Goal: Navigation & Orientation: Find specific page/section

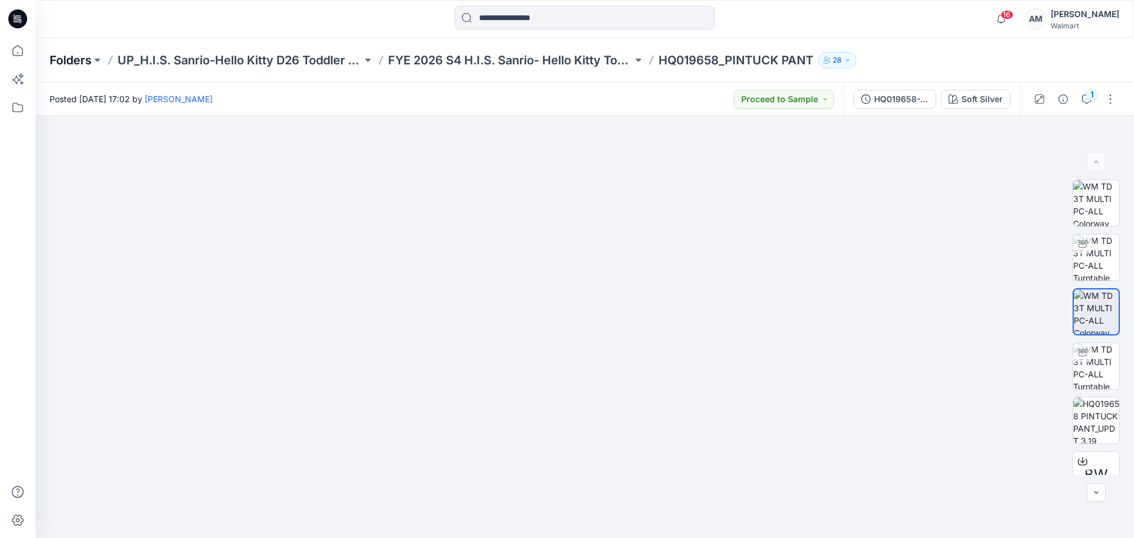
click at [79, 61] on p "Folders" at bounding box center [71, 60] width 42 height 17
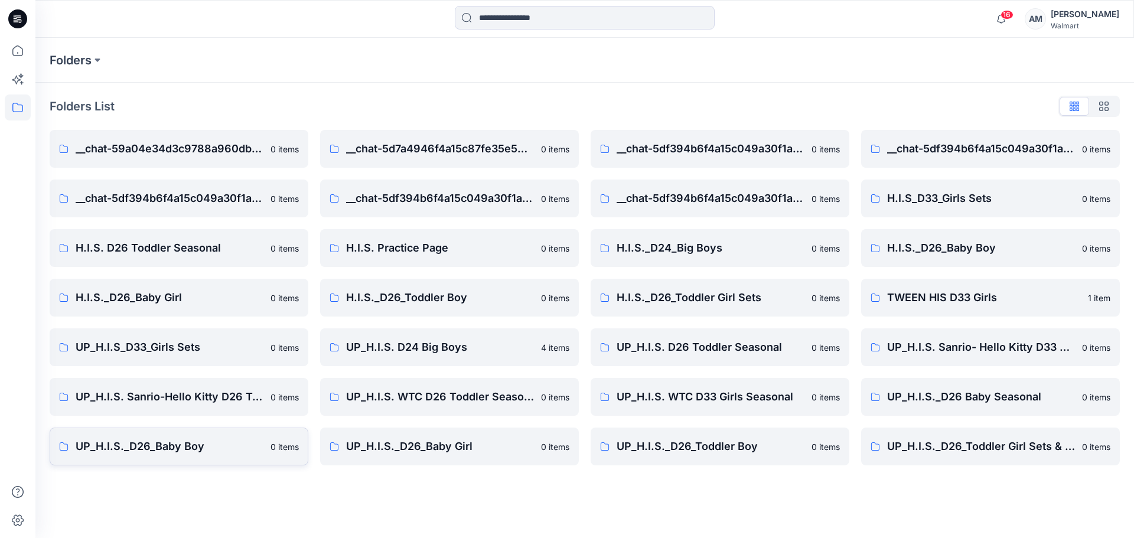
click at [178, 444] on p "UP_H.I.S._D26_Baby Boy" at bounding box center [170, 446] width 188 height 17
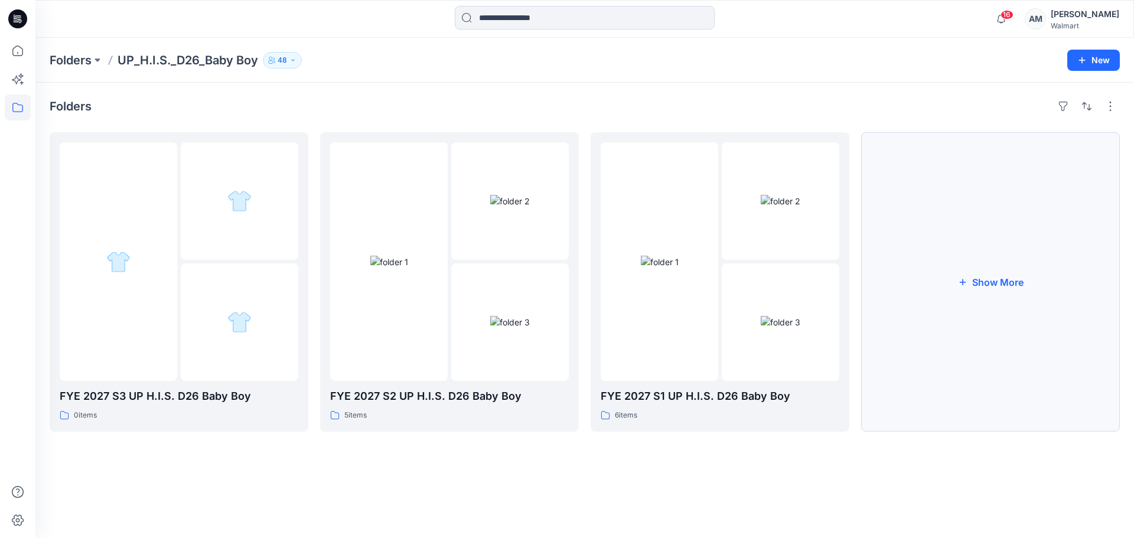
click at [1029, 280] on button "Show More" at bounding box center [990, 282] width 259 height 300
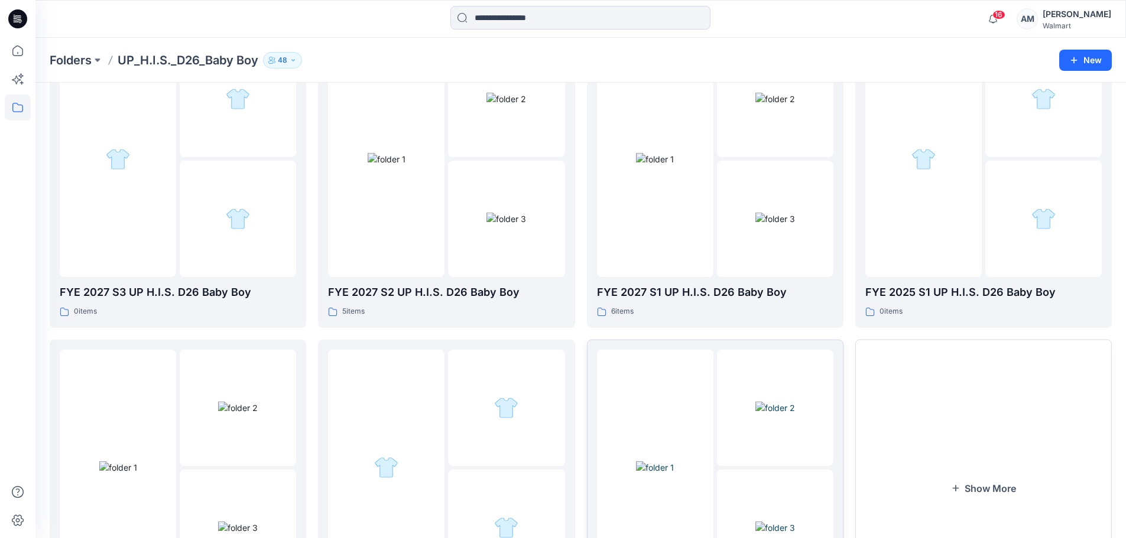
scroll to position [115, 0]
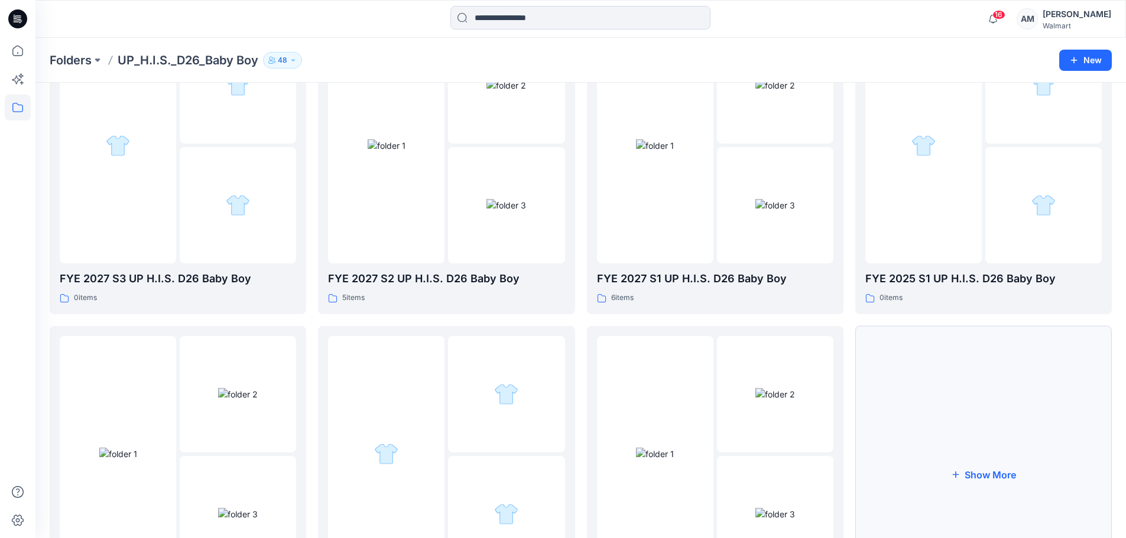
click at [1008, 460] on button "Show More" at bounding box center [983, 474] width 256 height 297
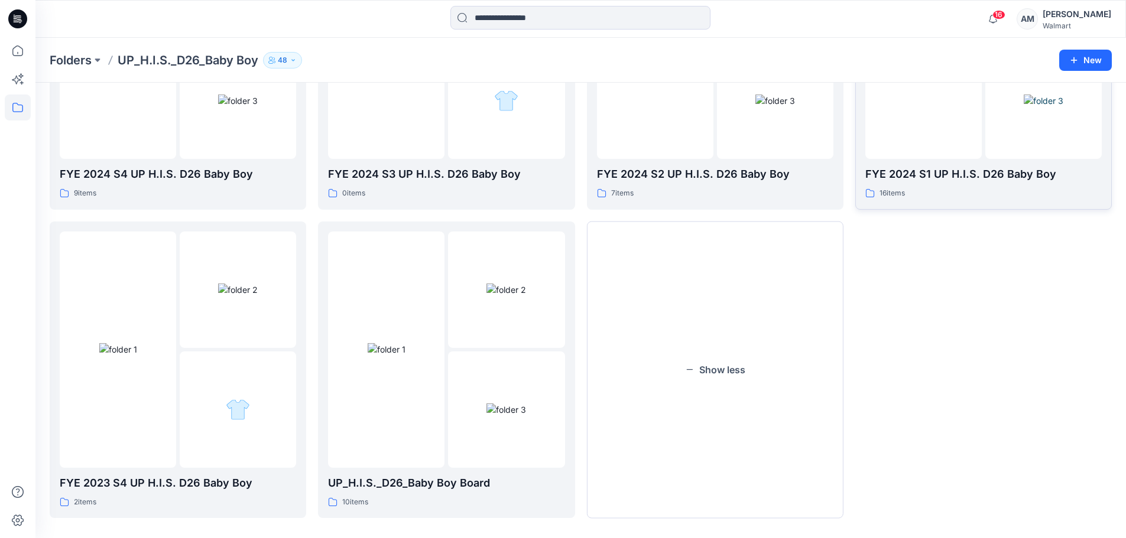
scroll to position [542, 0]
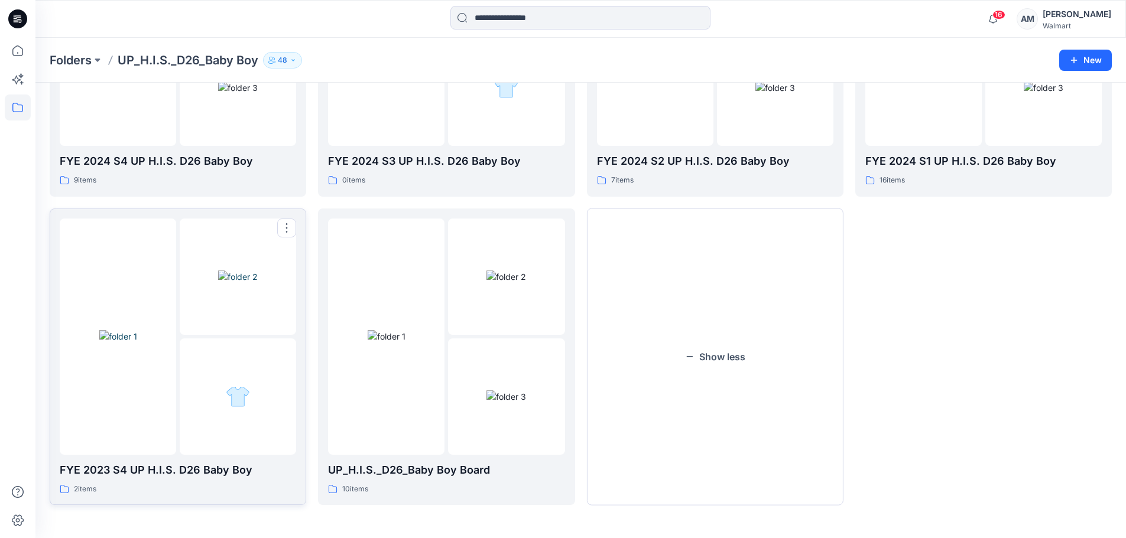
click at [218, 277] on img at bounding box center [238, 277] width 40 height 12
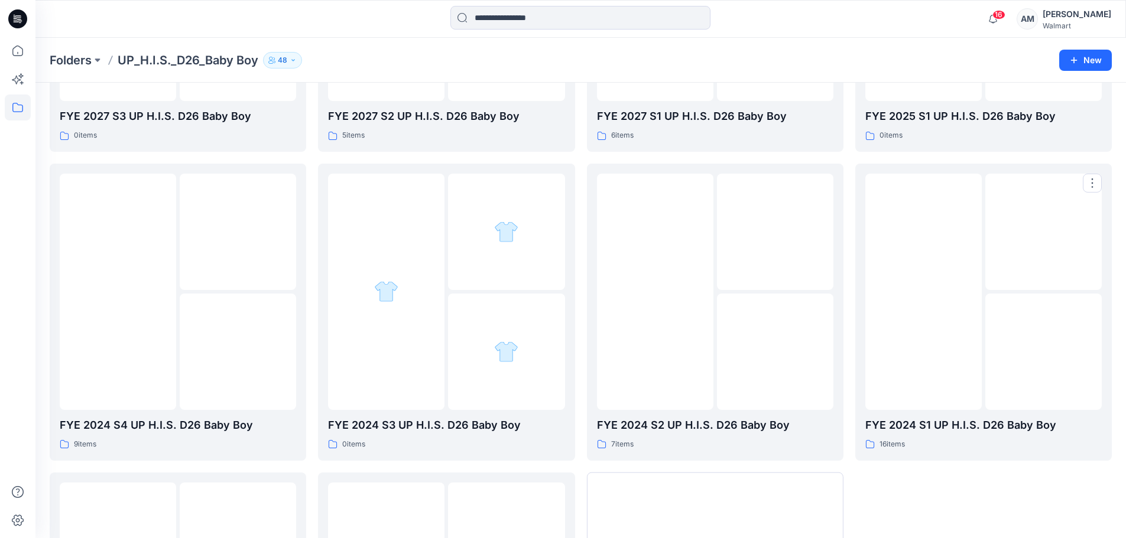
scroll to position [246, 0]
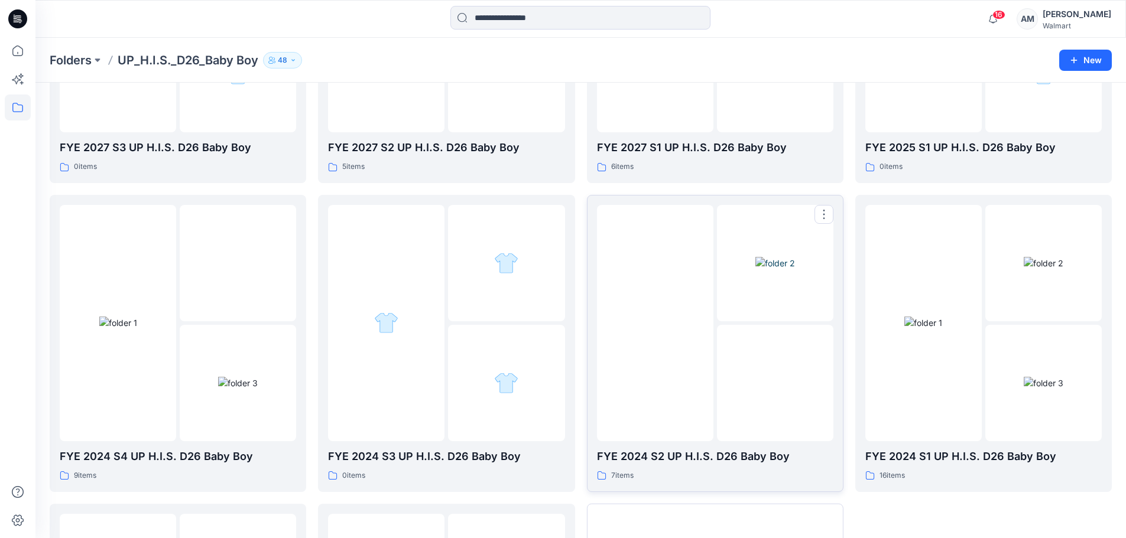
click at [755, 269] on img at bounding box center [775, 263] width 40 height 12
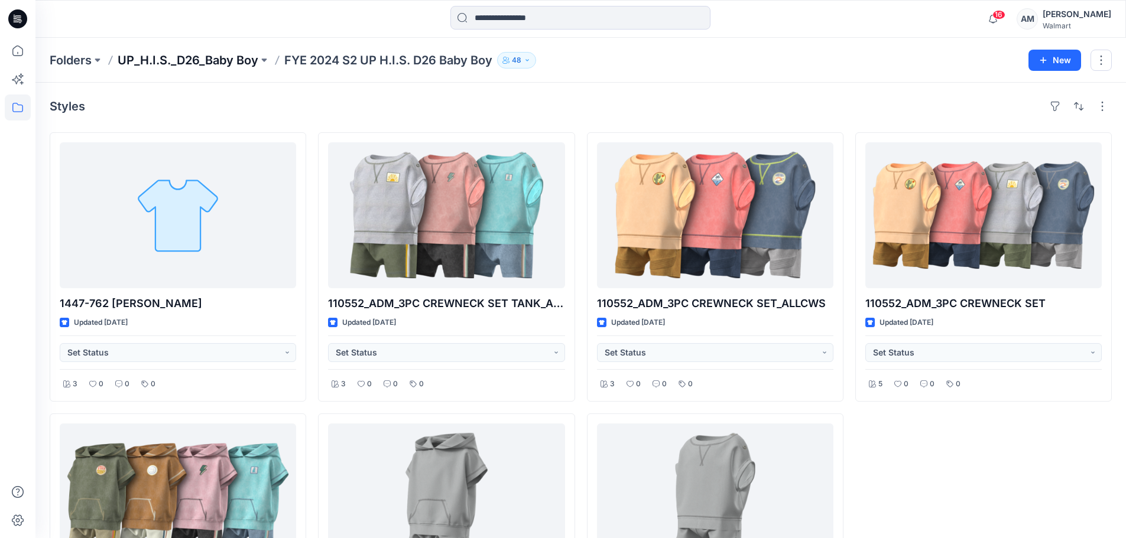
click at [184, 57] on p "UP_H.I.S._D26_Baby Boy" at bounding box center [188, 60] width 141 height 17
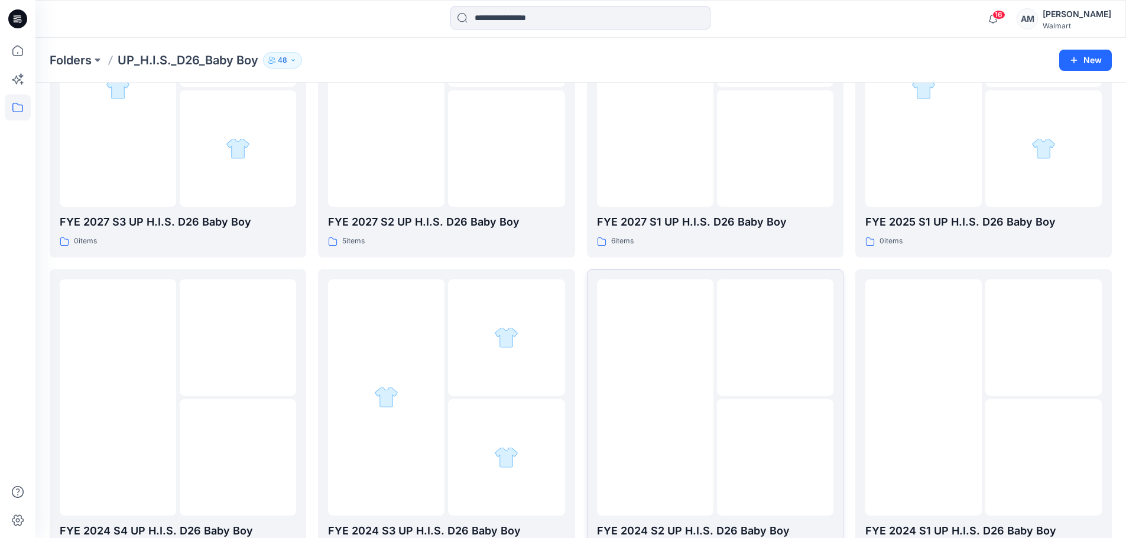
scroll to position [295, 0]
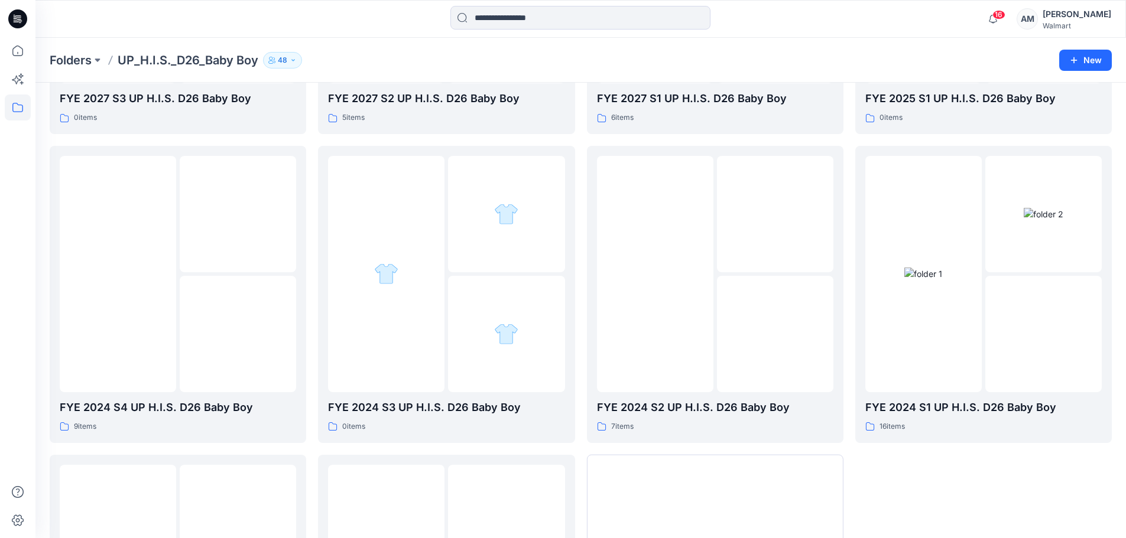
click at [992, 69] on div "Folders UP_H.I.S._D26_Baby Boy [DEMOGRAPHIC_DATA] New" at bounding box center [580, 60] width 1090 height 45
